Goal: Communication & Community: Answer question/provide support

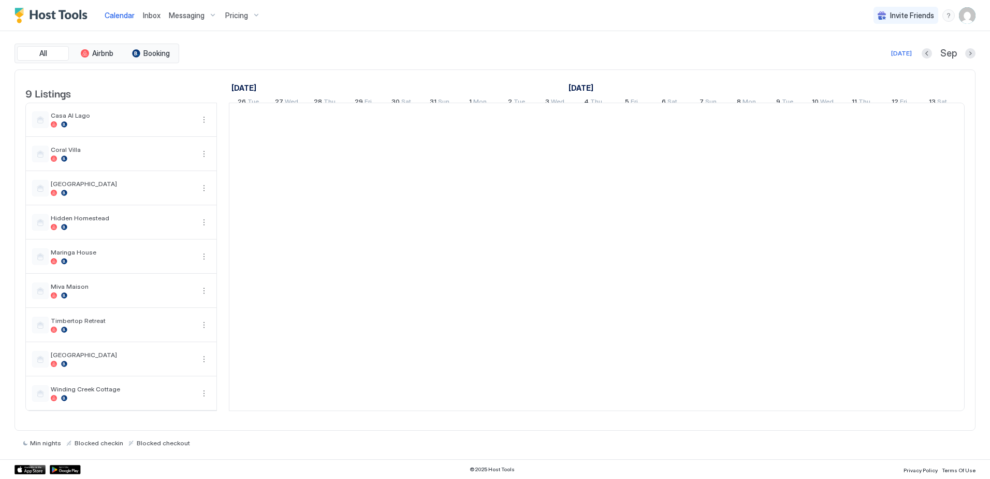
scroll to position [0, 575]
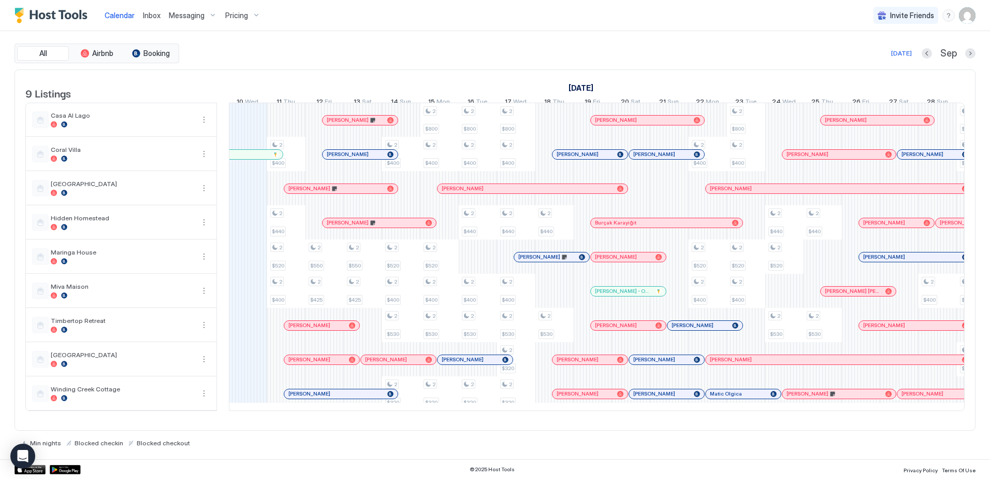
click at [151, 16] on span "Inbox" at bounding box center [152, 15] width 18 height 9
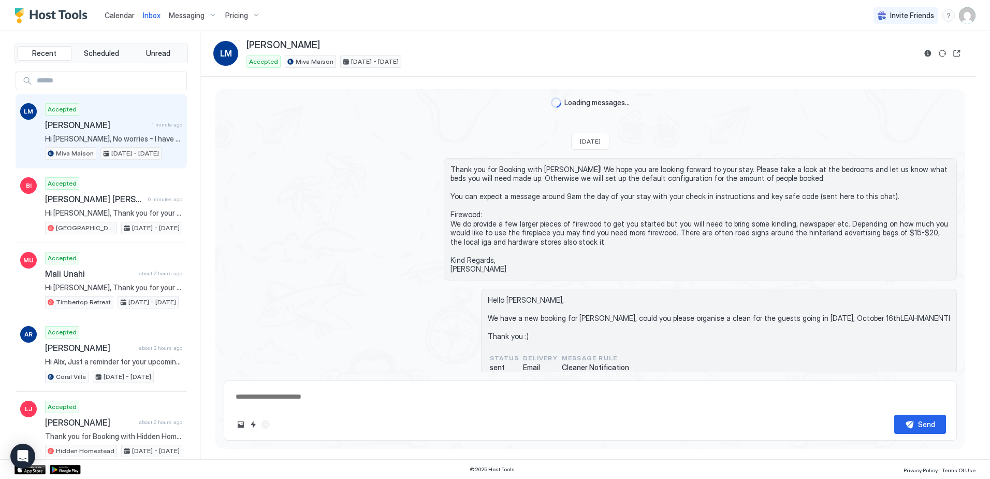
scroll to position [336, 0]
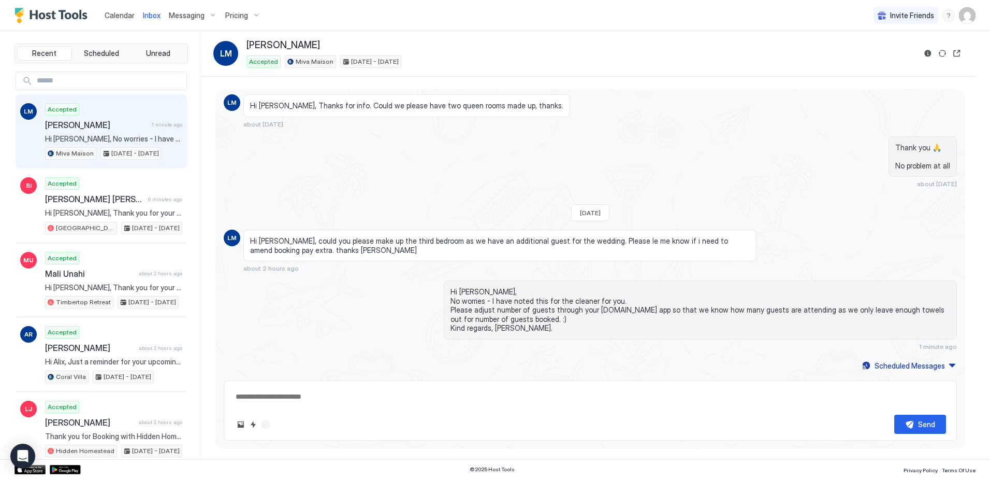
click at [230, 16] on span "Pricing" at bounding box center [236, 15] width 23 height 9
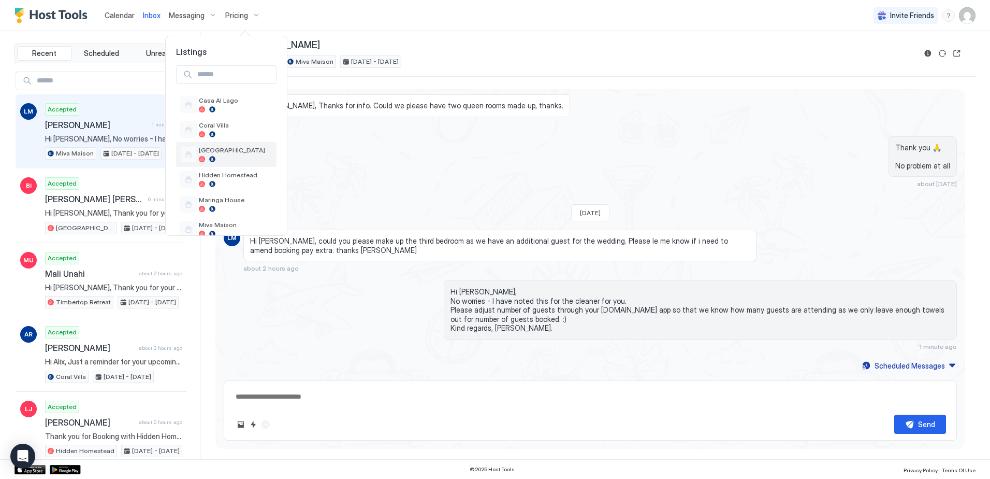
click at [233, 150] on span "[GEOGRAPHIC_DATA]" at bounding box center [236, 150] width 74 height 8
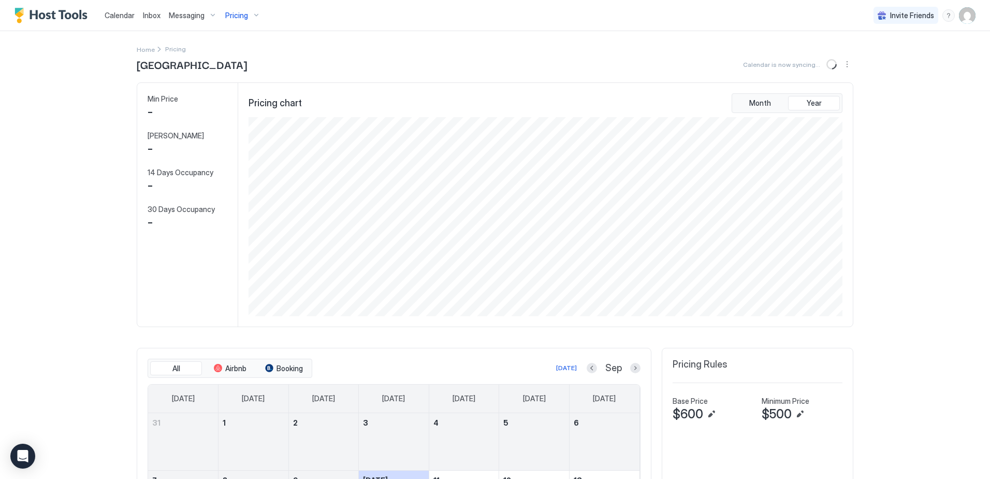
scroll to position [199, 596]
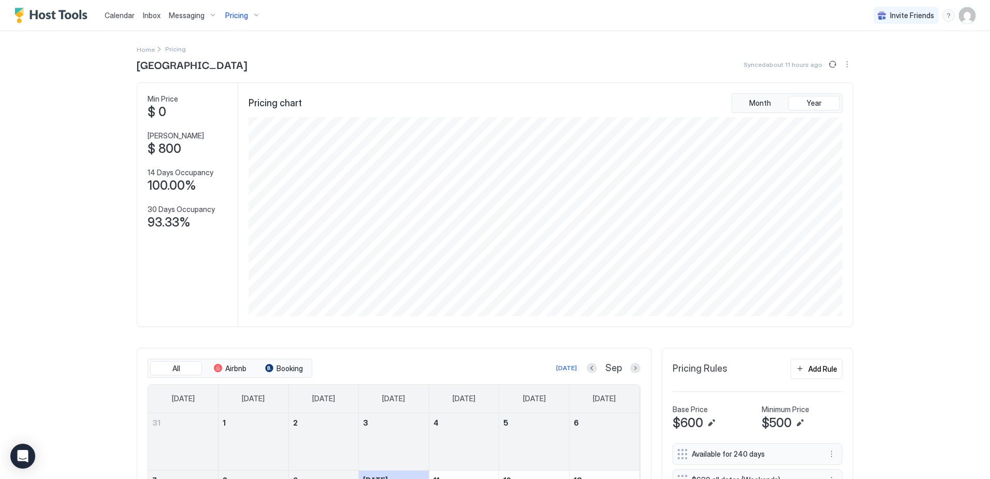
click at [146, 17] on span "Inbox" at bounding box center [152, 15] width 18 height 9
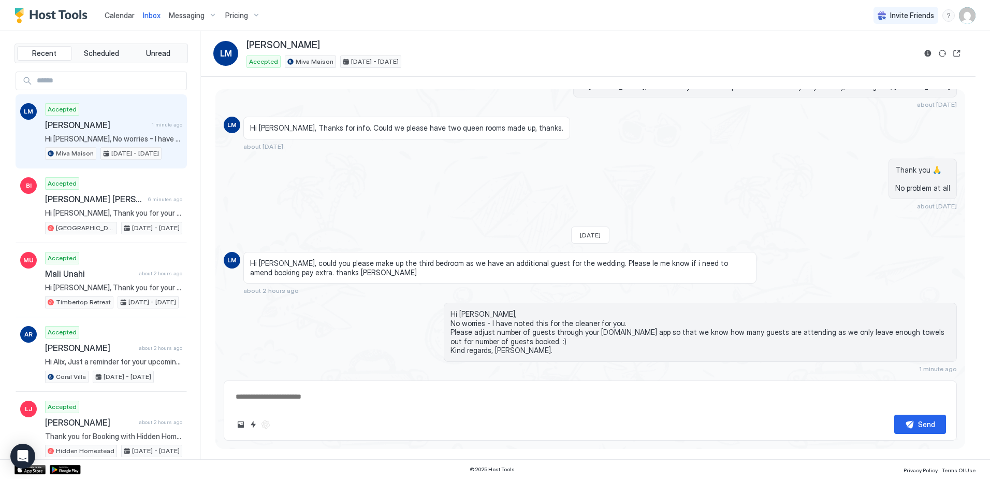
click at [178, 18] on span "Messaging" at bounding box center [187, 15] width 36 height 9
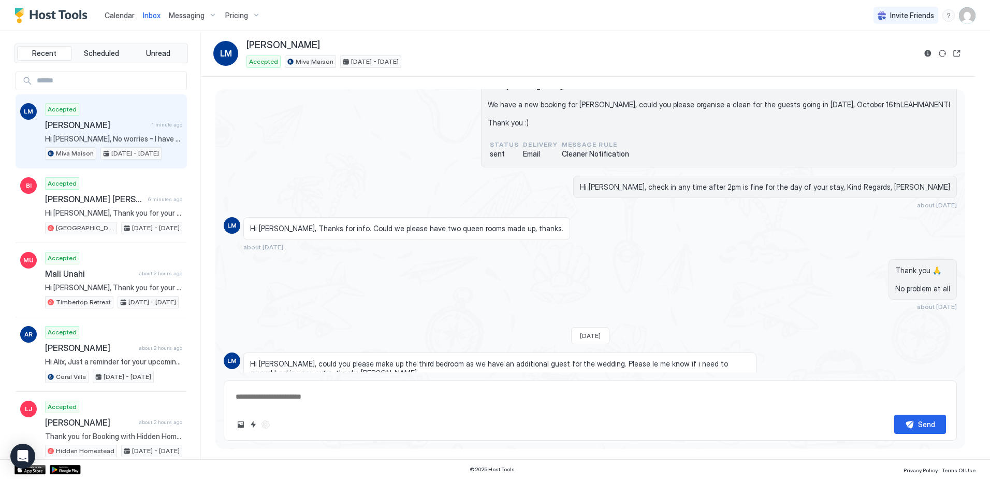
scroll to position [336, 0]
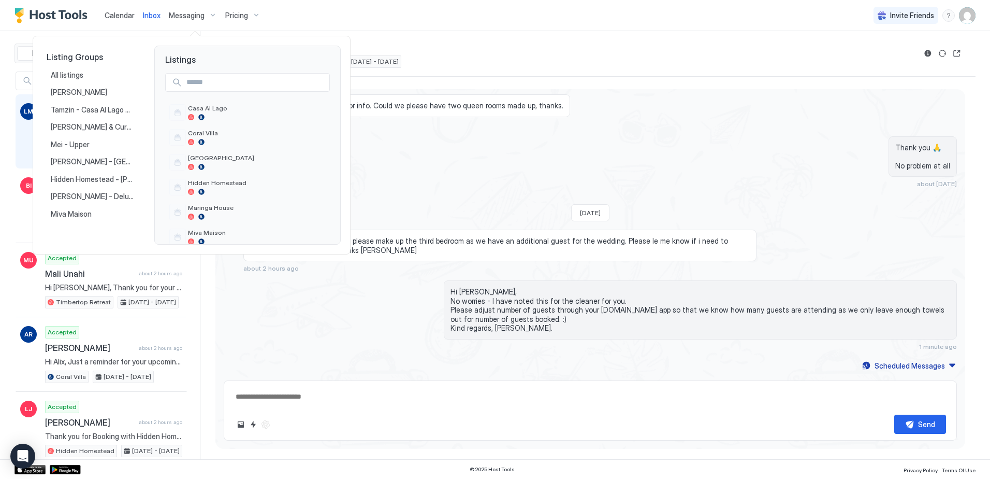
click at [281, 11] on div at bounding box center [495, 239] width 990 height 479
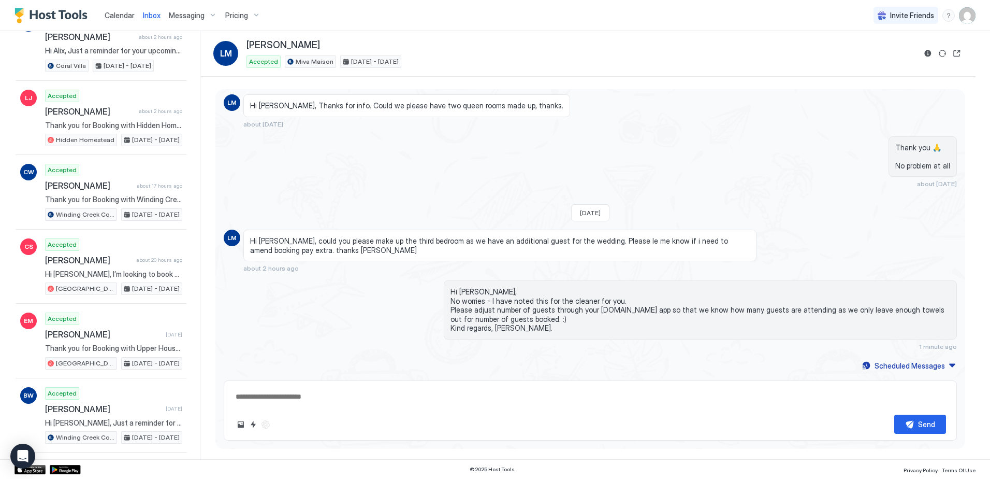
scroll to position [363, 0]
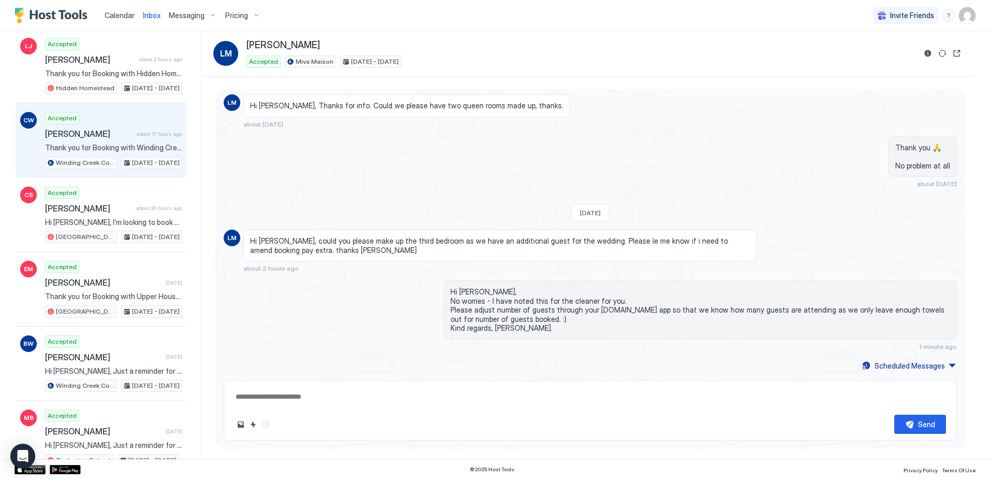
click at [115, 110] on div "CW Accepted [PERSON_NAME] about 17 hours ago Thank you for Booking with Winding…" at bounding box center [101, 140] width 171 height 75
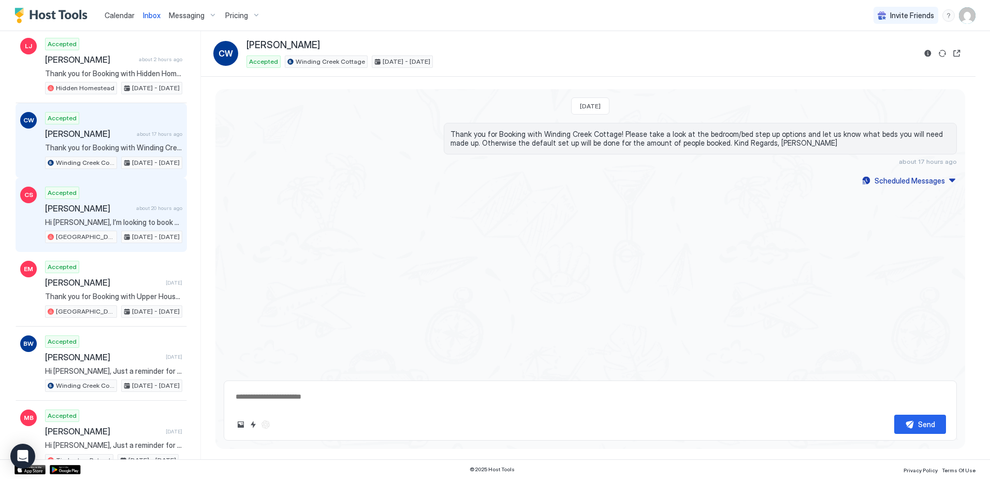
click at [117, 201] on div "Accepted [PERSON_NAME] about 20 hours ago Hi [PERSON_NAME], I’m looking to book…" at bounding box center [113, 214] width 137 height 57
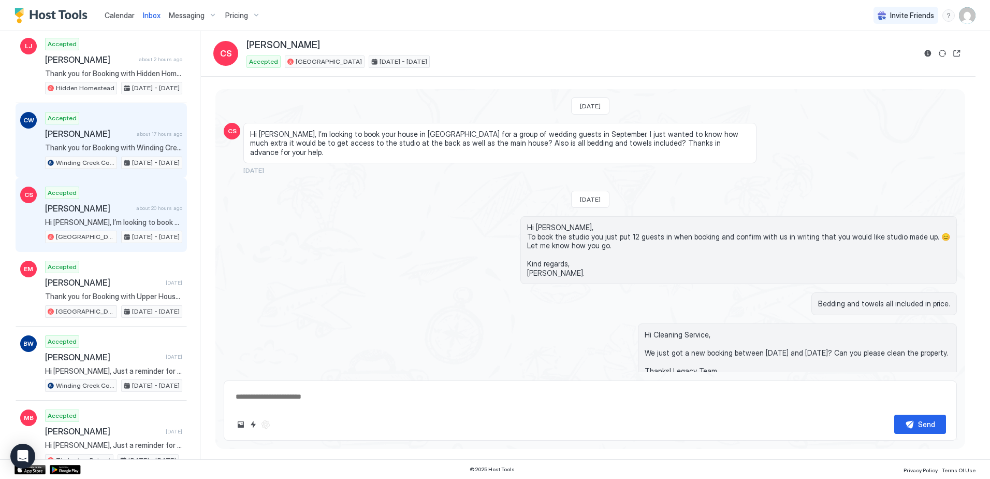
click at [73, 121] on span "Accepted" at bounding box center [62, 117] width 29 height 9
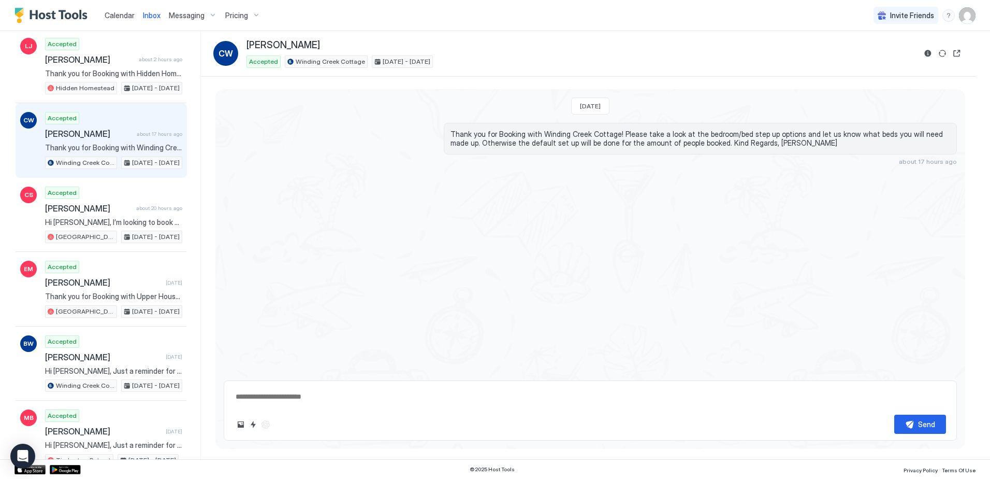
type textarea "*"
click at [190, 16] on span "Messaging" at bounding box center [187, 15] width 36 height 9
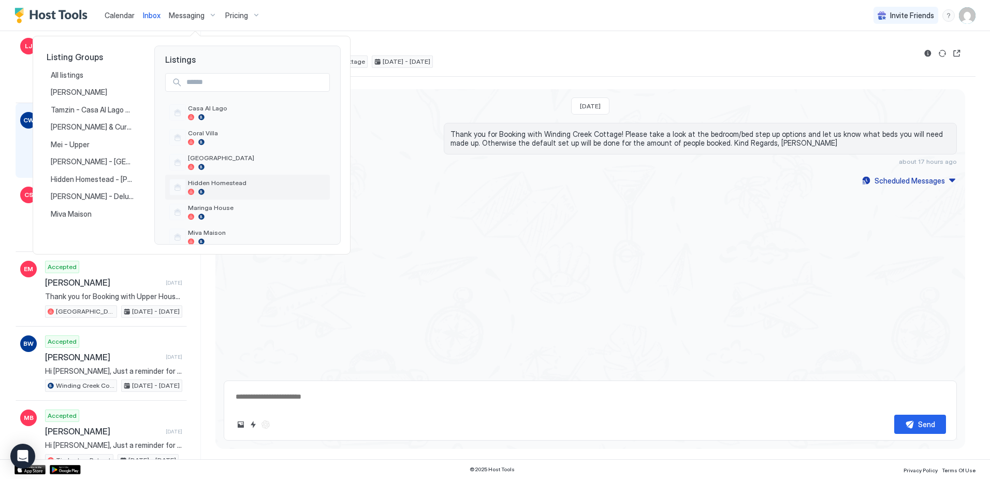
scroll to position [90, 0]
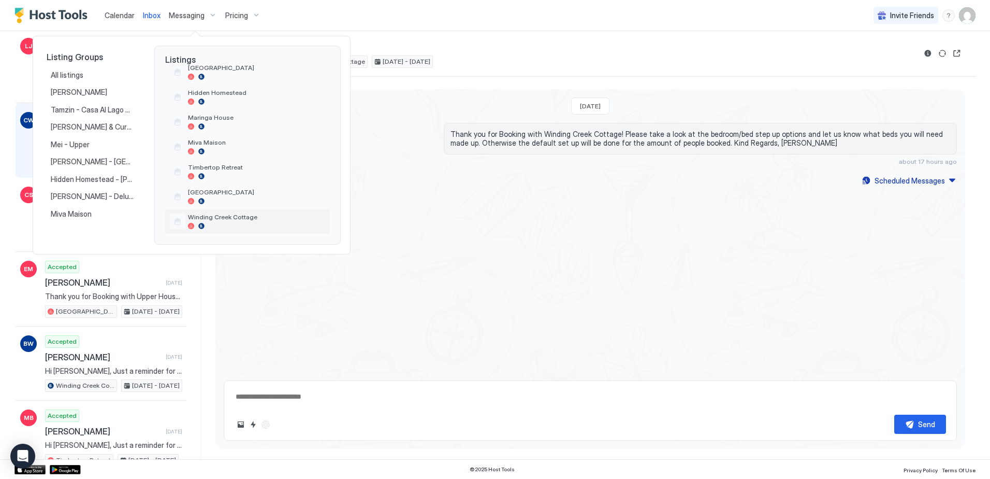
click at [240, 219] on span "Winding Creek Cottage" at bounding box center [257, 217] width 138 height 8
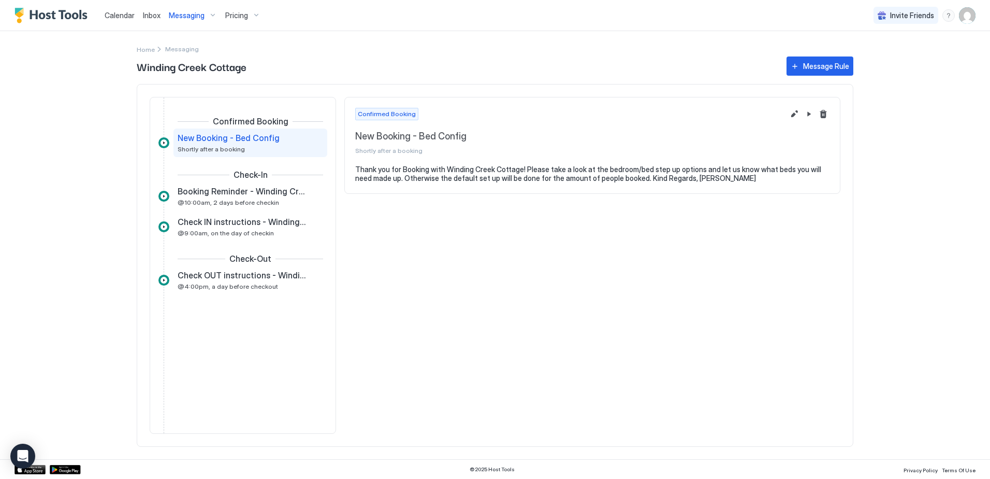
click at [195, 18] on span "Messaging" at bounding box center [187, 15] width 36 height 9
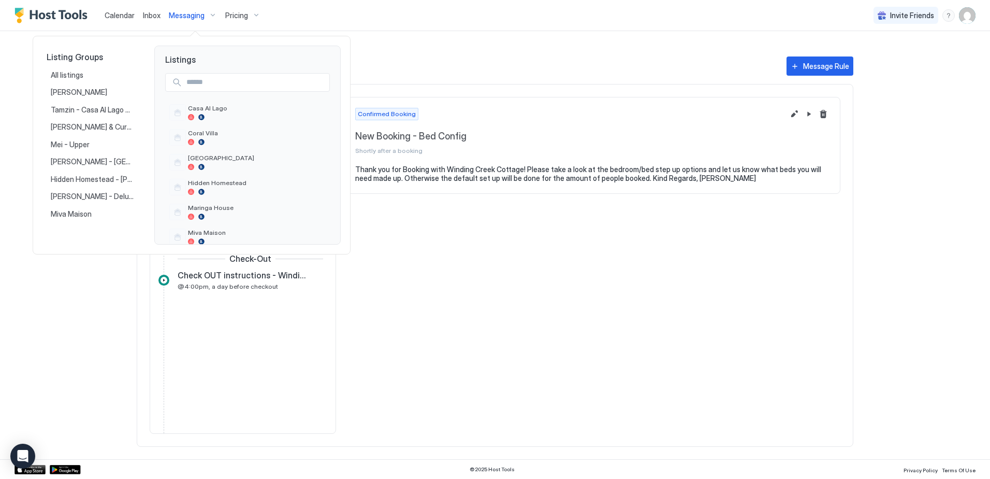
click at [398, 48] on div at bounding box center [495, 239] width 990 height 479
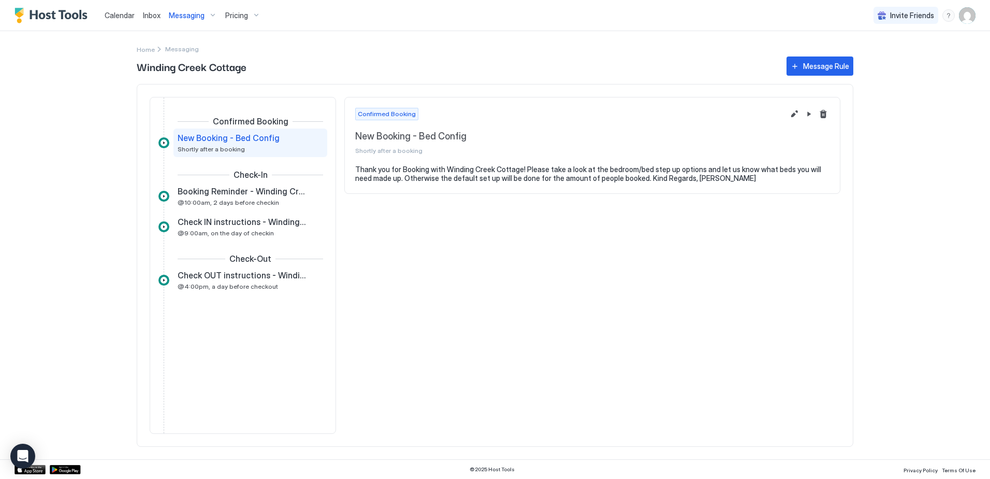
click at [191, 15] on span "Messaging" at bounding box center [187, 15] width 36 height 9
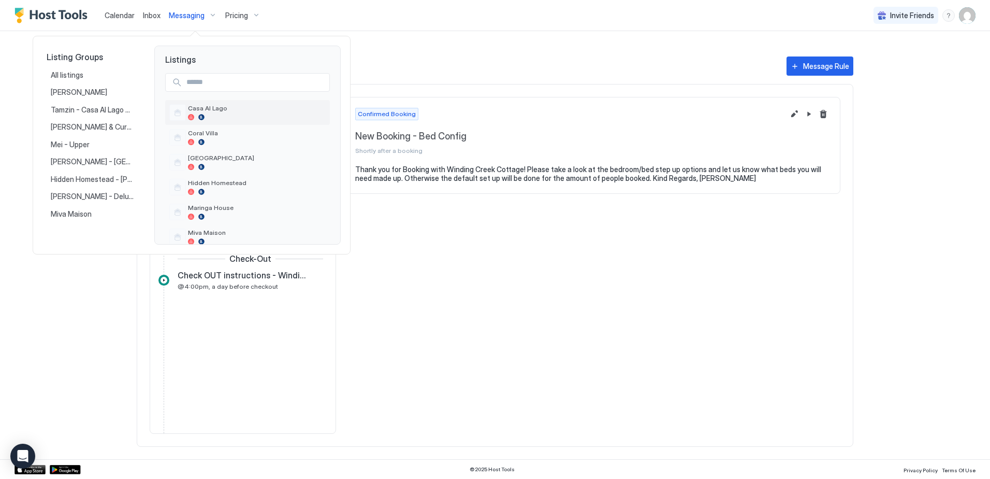
click at [224, 113] on div "Casa Al Lago" at bounding box center [257, 112] width 138 height 16
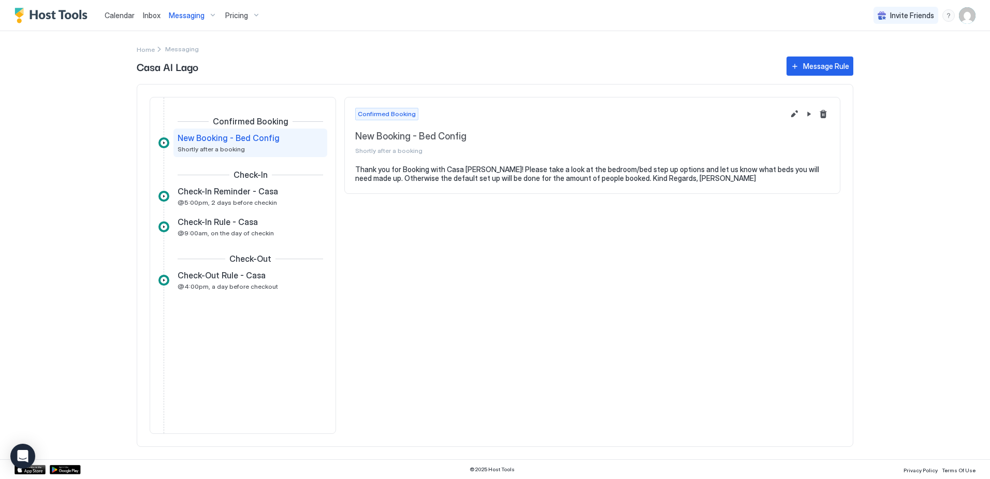
click at [185, 18] on span "Messaging" at bounding box center [187, 15] width 36 height 9
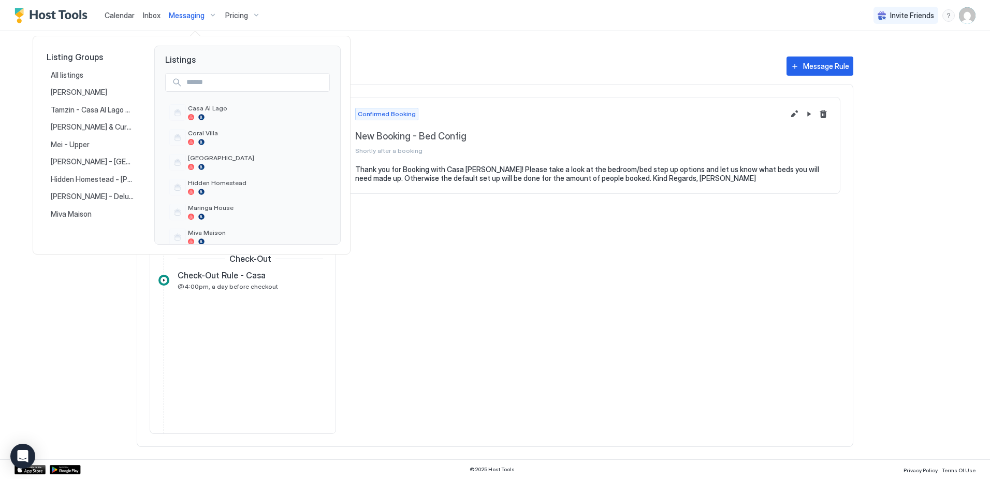
click at [447, 225] on div at bounding box center [495, 239] width 990 height 479
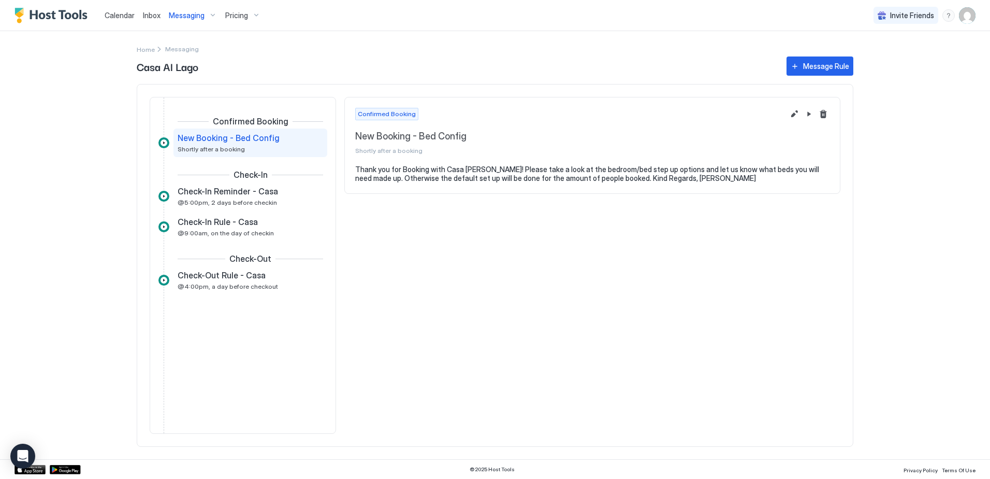
click at [121, 16] on span "Calendar" at bounding box center [120, 15] width 30 height 9
